Goal: Navigation & Orientation: Find specific page/section

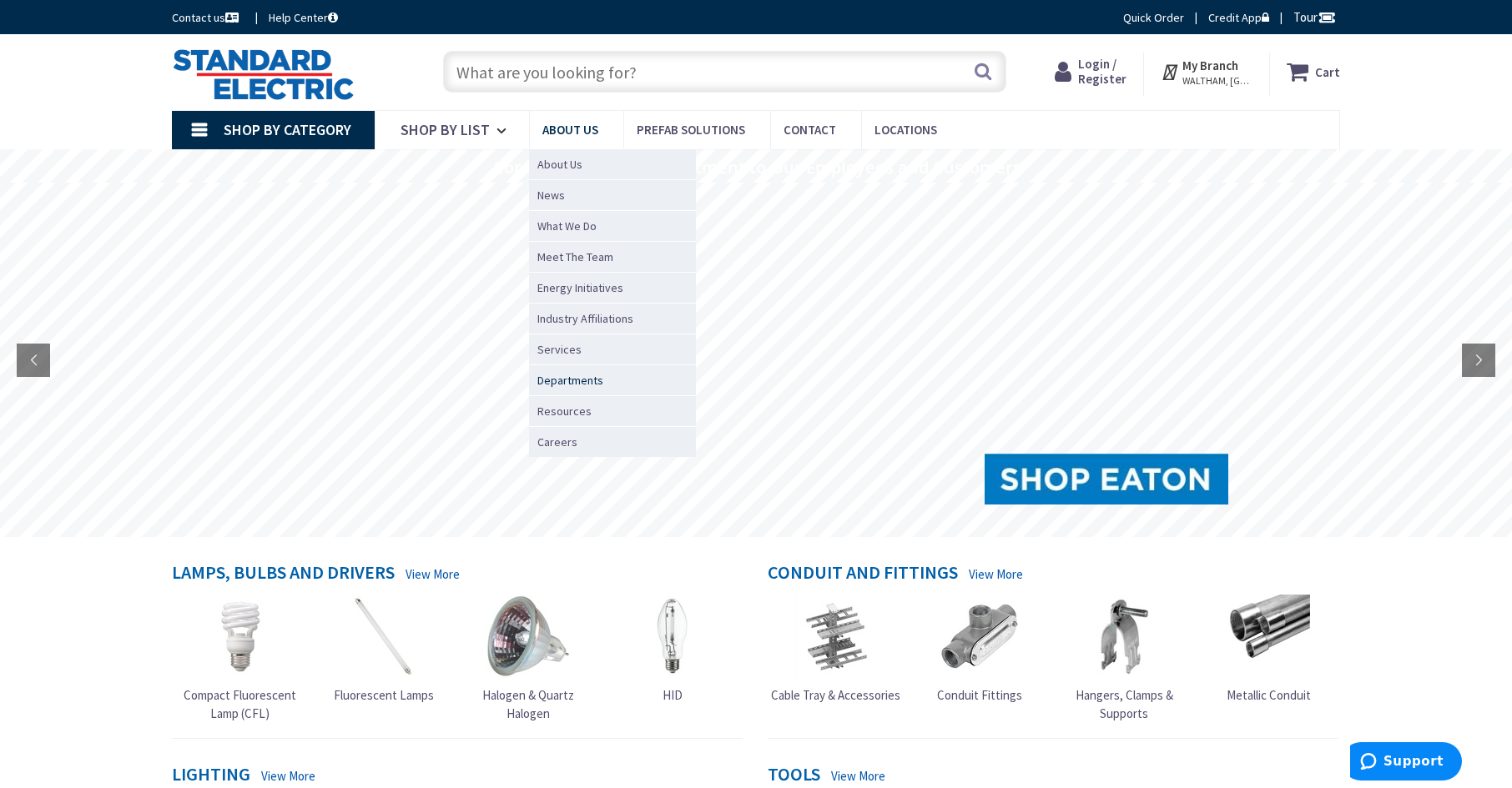
click at [587, 376] on span "Departments" at bounding box center [570, 380] width 66 height 17
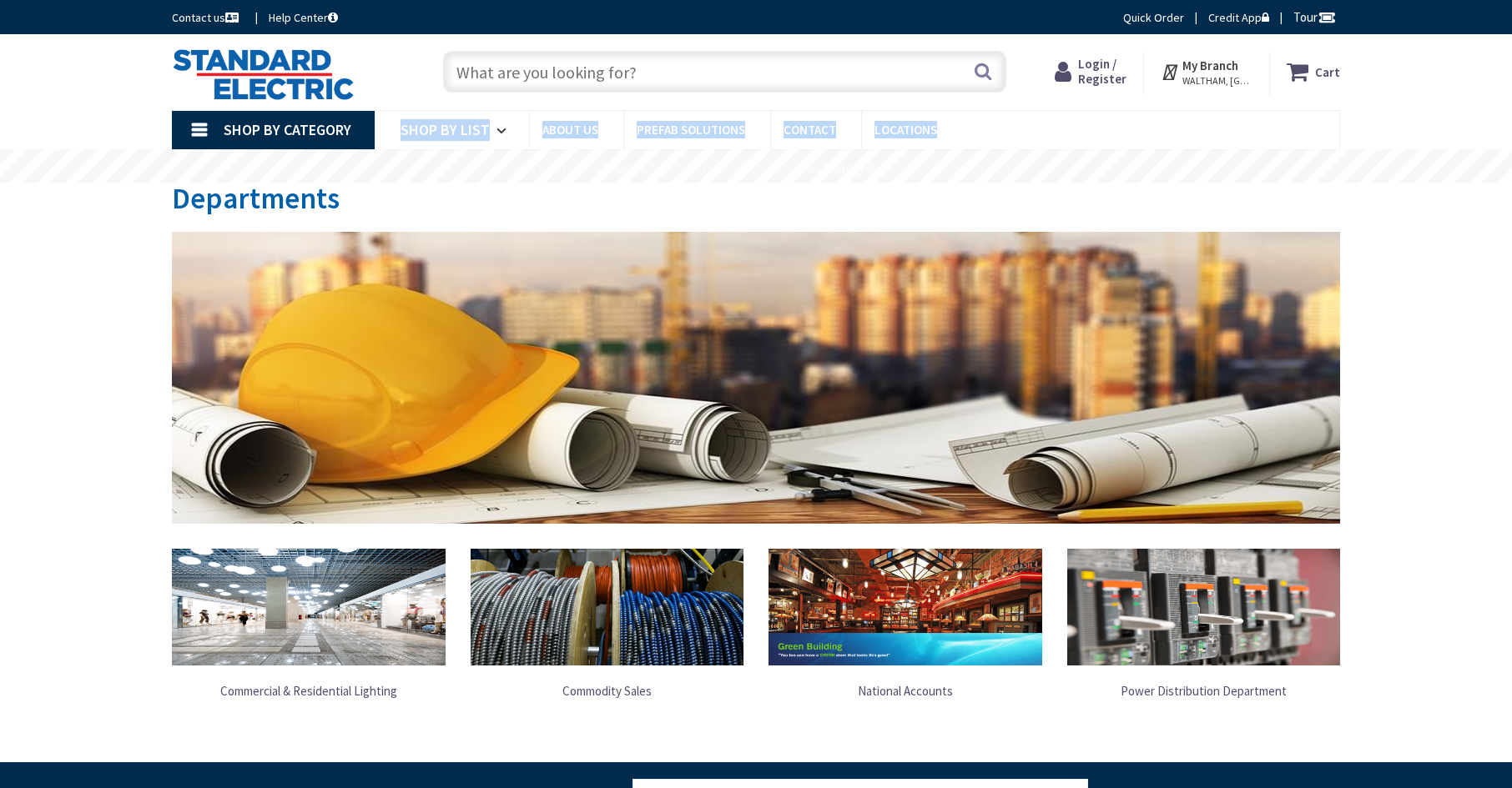
click at [1508, 240] on div "Skip to Content Toggle Nav Search Cart My Cart Close" at bounding box center [756, 627] width 1512 height 1185
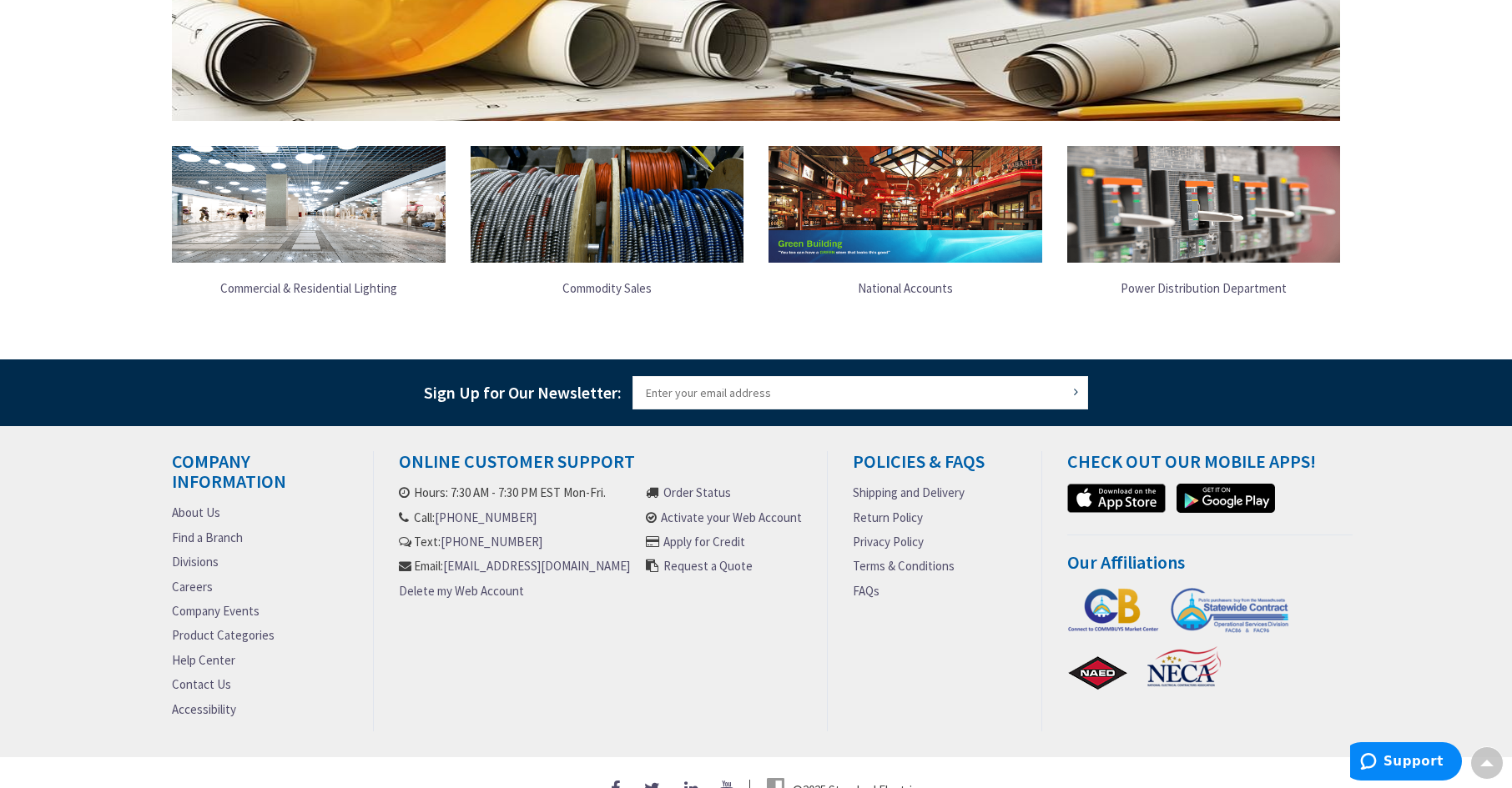
scroll to position [409, 0]
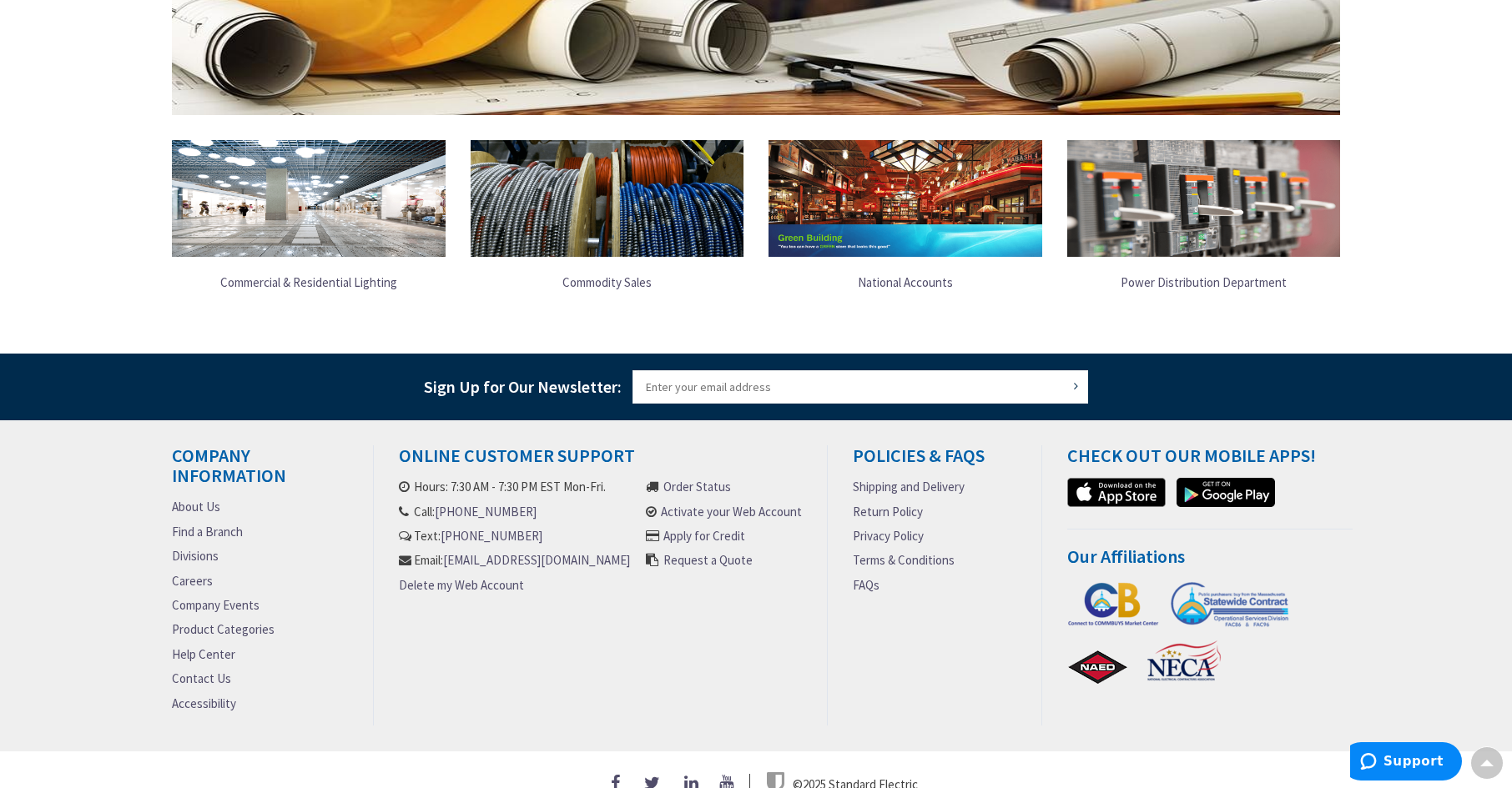
click at [192, 559] on link "Divisions" at bounding box center [195, 555] width 47 height 18
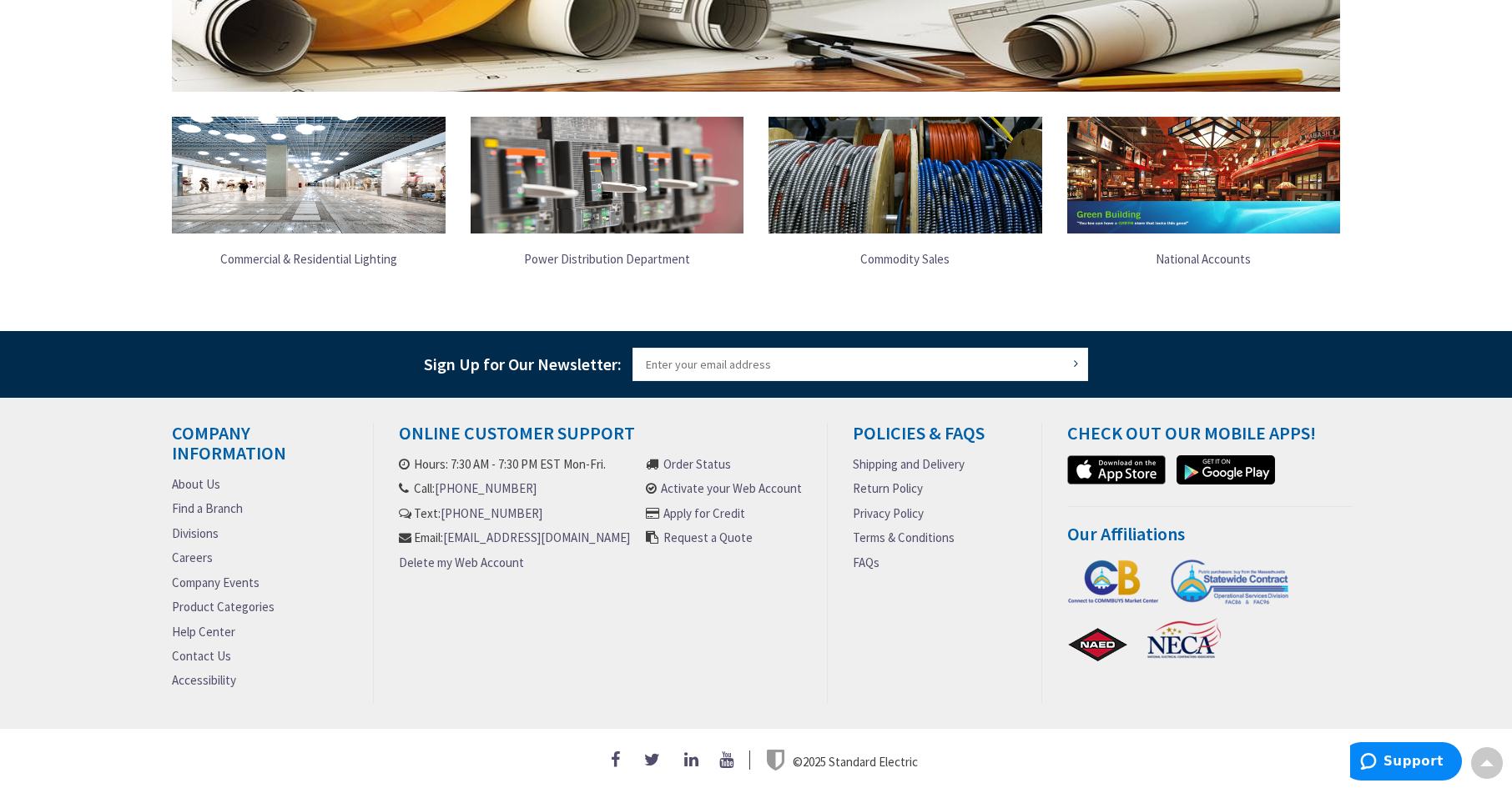
scroll to position [498, 0]
click at [220, 504] on link "Find a Branch" at bounding box center [207, 508] width 71 height 18
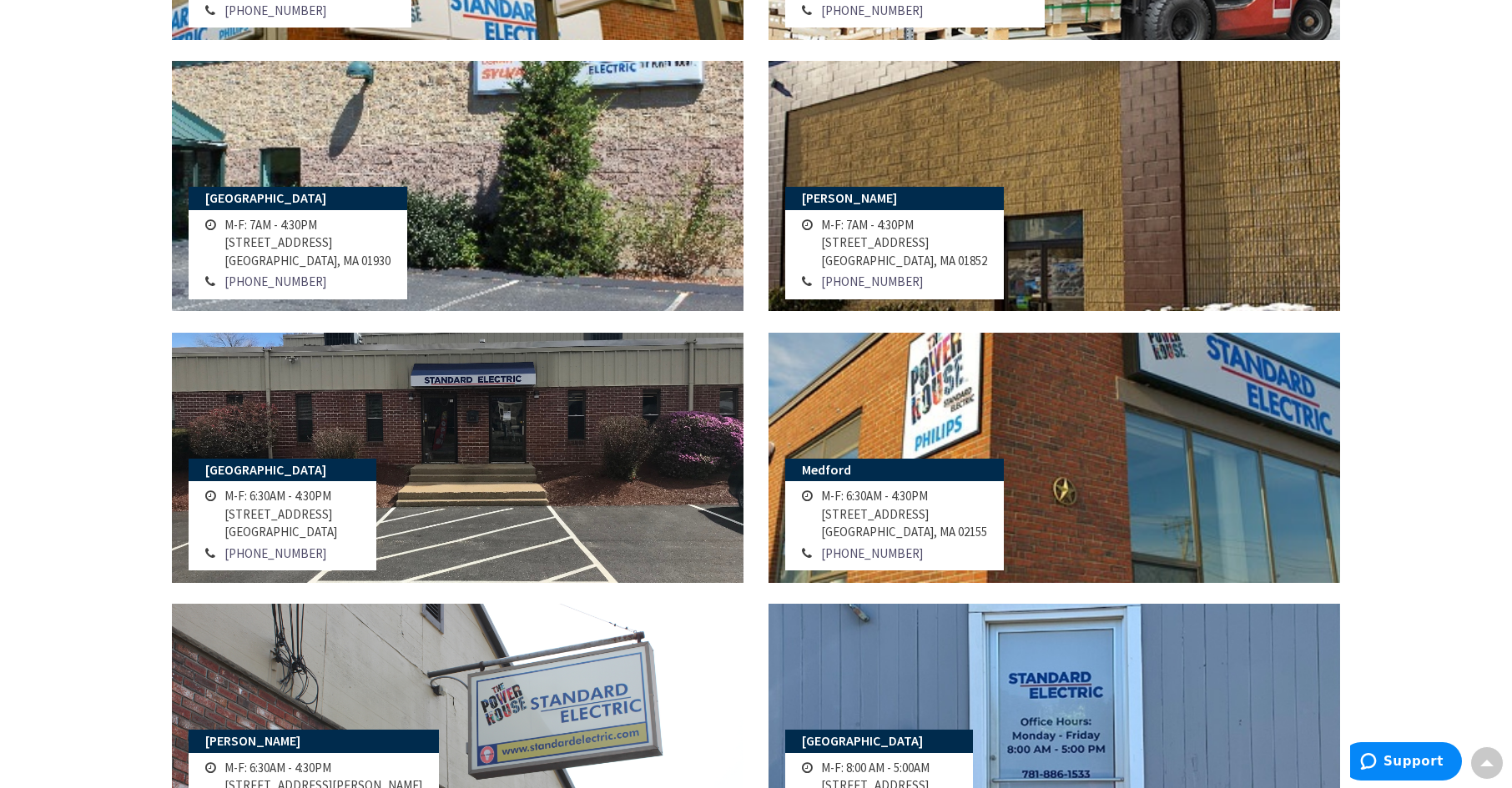
scroll to position [466, 0]
